Goal: Obtain resource: Obtain resource

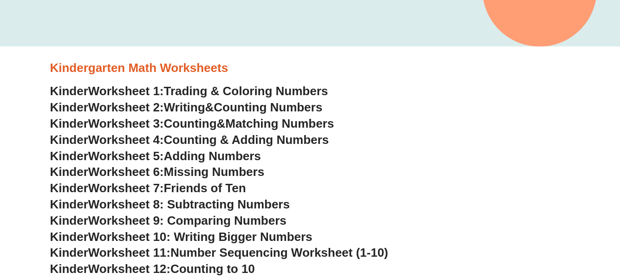
scroll to position [232, 0]
click at [175, 92] on span "Trading & Coloring Numbers" at bounding box center [246, 92] width 164 height 14
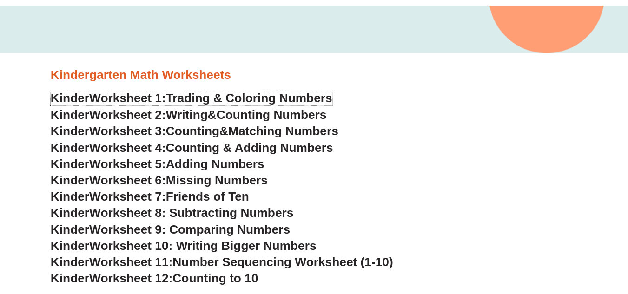
scroll to position [232, 0]
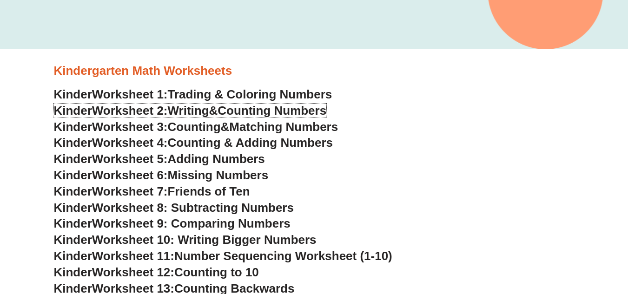
click at [309, 109] on span "Counting Numbers" at bounding box center [271, 111] width 109 height 14
click at [277, 124] on span "Matching Numbers" at bounding box center [283, 127] width 109 height 14
click at [266, 142] on span "Counting & Adding Numbers" at bounding box center [250, 143] width 165 height 14
click at [256, 159] on span "Adding Numbers" at bounding box center [216, 159] width 97 height 14
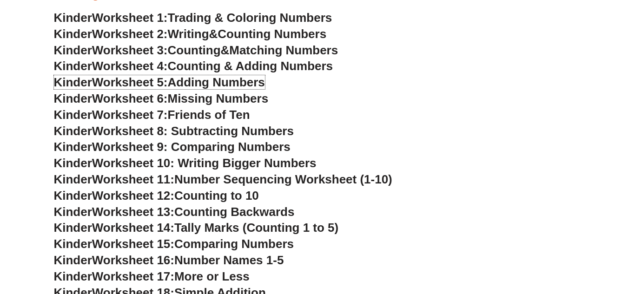
scroll to position [325, 0]
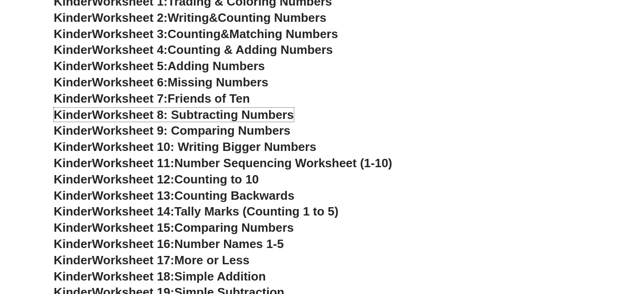
click at [256, 113] on span "Worksheet 8: Subtracting Numbers" at bounding box center [193, 115] width 202 height 14
click at [282, 132] on span "Worksheet 9: Comparing Numbers" at bounding box center [191, 131] width 198 height 14
click at [277, 146] on span "Worksheet 10: Writing Bigger Numbers" at bounding box center [204, 147] width 224 height 14
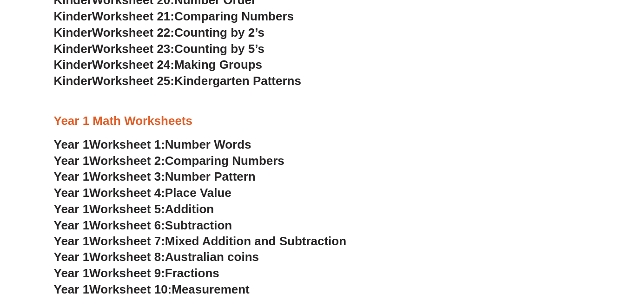
scroll to position [650, 0]
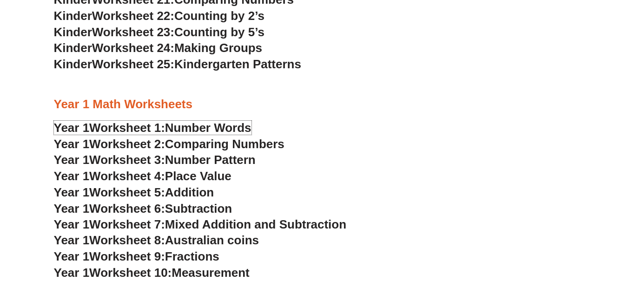
click at [196, 128] on span "Number Words" at bounding box center [208, 128] width 86 height 14
click at [249, 159] on span "Number Pattern" at bounding box center [210, 160] width 91 height 14
click at [197, 222] on span "Mixed Addition and Subtraction" at bounding box center [255, 224] width 181 height 14
click at [201, 256] on span "Fractions" at bounding box center [192, 256] width 54 height 14
click at [207, 241] on span "Australian coins" at bounding box center [212, 240] width 94 height 14
